Goal: Information Seeking & Learning: Learn about a topic

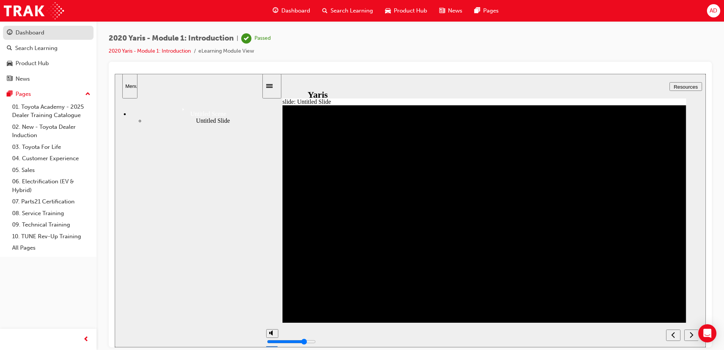
click at [37, 34] on div "Dashboard" at bounding box center [30, 32] width 29 height 9
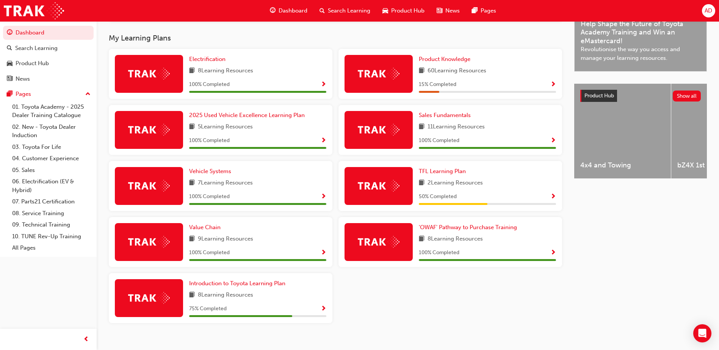
scroll to position [249, 0]
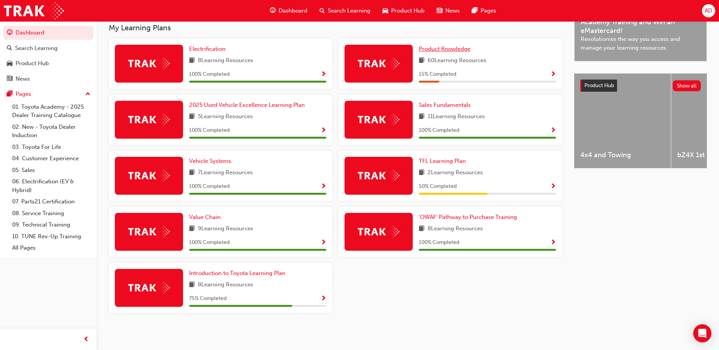
click at [458, 48] on span "Product Knowledge" at bounding box center [445, 48] width 52 height 7
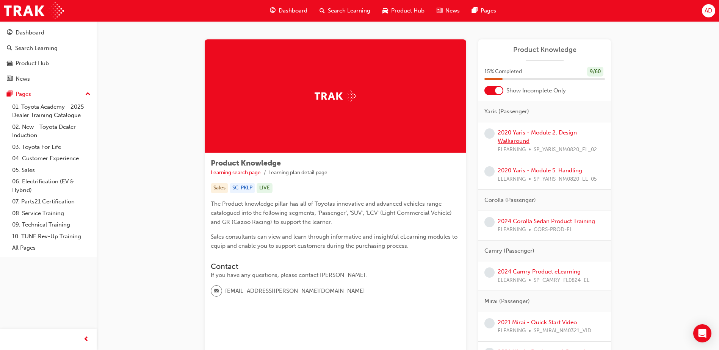
click at [536, 136] on link "2020 Yaris - Module 2: Design Walkaround" at bounding box center [536, 137] width 79 height 16
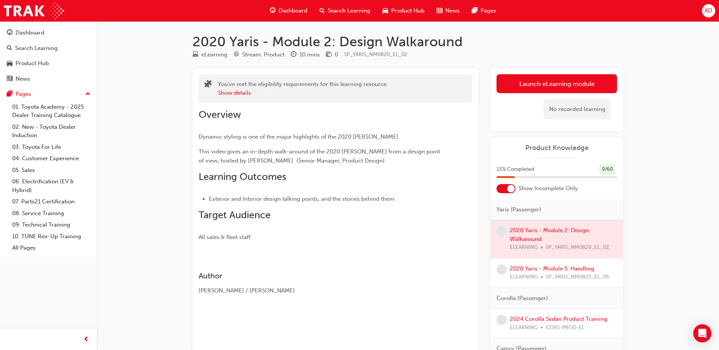
click at [536, 80] on link "Launch eLearning module" at bounding box center [556, 83] width 120 height 19
